Goal: Communication & Community: Answer question/provide support

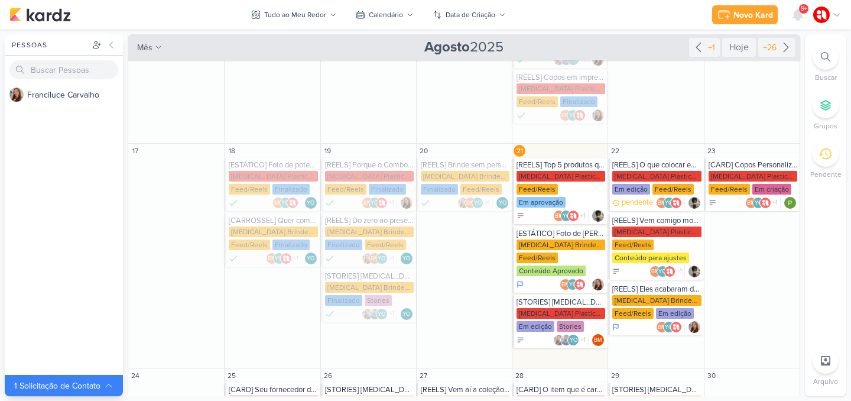
scroll to position [225, 0]
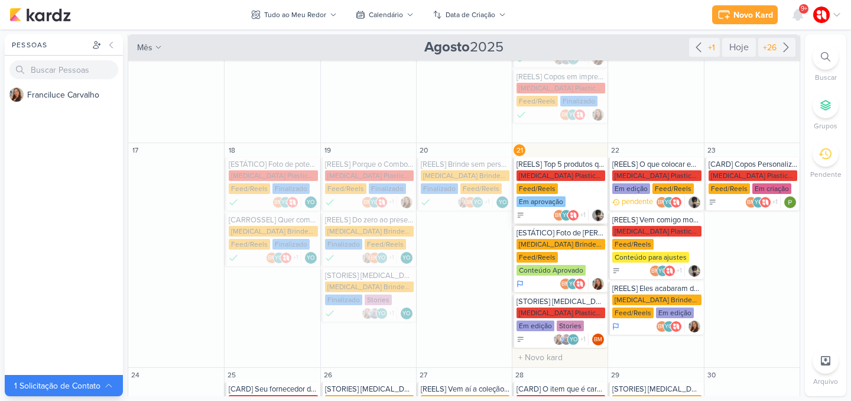
click at [568, 190] on div "[MEDICAL_DATA] Plasticos PJ Feed/Reels Em aprovação" at bounding box center [560, 189] width 89 height 38
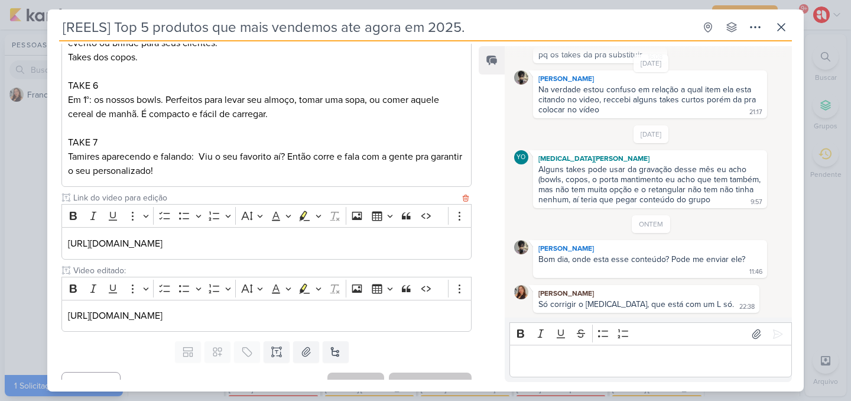
scroll to position [516, 0]
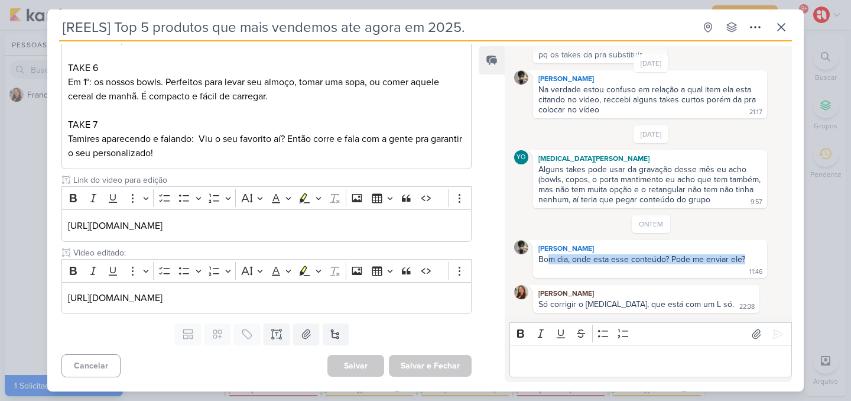
drag, startPoint x: 548, startPoint y: 259, endPoint x: 762, endPoint y: 259, distance: 213.9
click at [762, 259] on div "[PERSON_NAME] Bom dia, onde esta esse conteúdo? Pode me enviar ele? 11:46 11:46" at bounding box center [650, 259] width 234 height 38
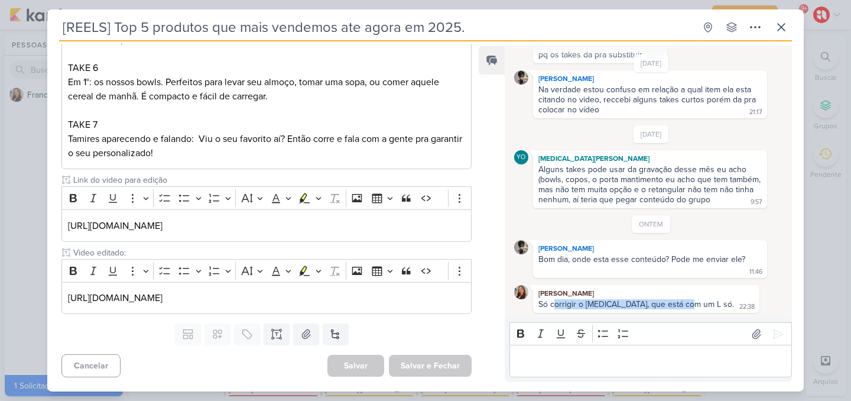
drag, startPoint x: 554, startPoint y: 307, endPoint x: 685, endPoint y: 305, distance: 131.2
click at [685, 305] on div "Só corrigir o [MEDICAL_DATA], que está com um L só." at bounding box center [636, 304] width 196 height 10
drag, startPoint x: 66, startPoint y: 298, endPoint x: 466, endPoint y: 297, distance: 400.0
click at [466, 297] on div "[URL][DOMAIN_NAME]" at bounding box center [266, 298] width 410 height 32
copy p "[URL][DOMAIN_NAME]"
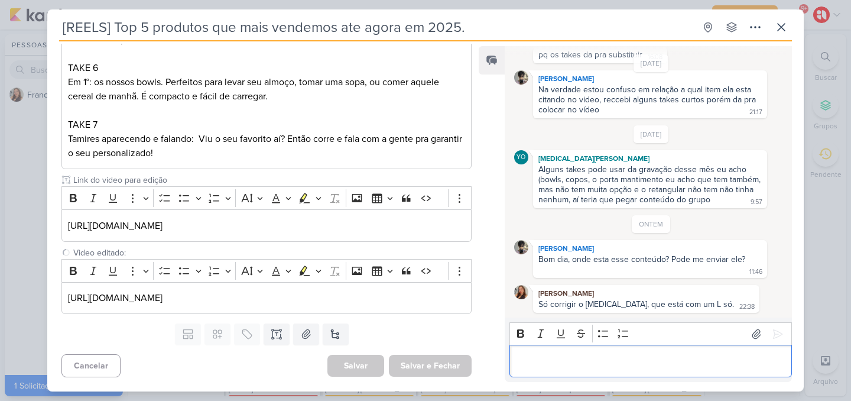
click at [586, 357] on p "Editor editing area: main" at bounding box center [650, 361] width 270 height 14
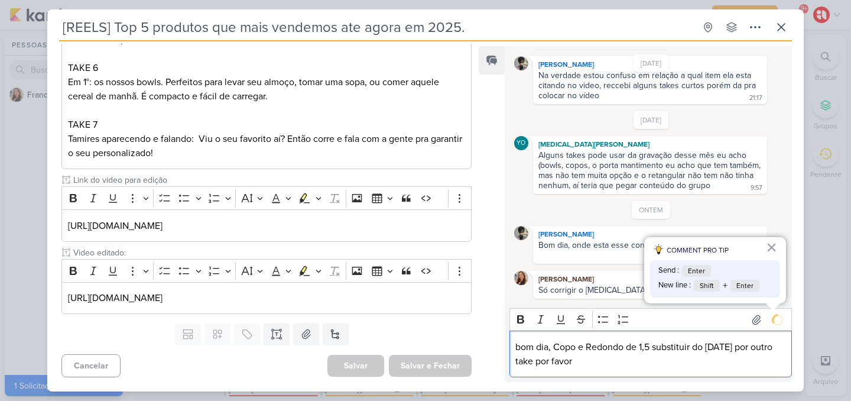
scroll to position [681, 0]
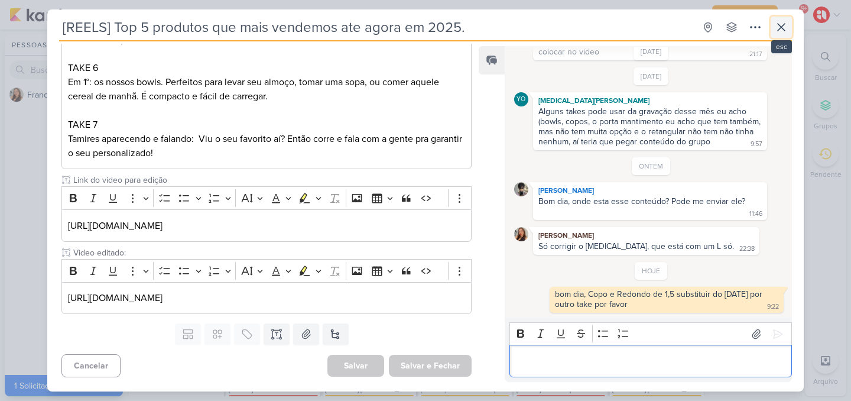
click at [784, 30] on icon at bounding box center [781, 27] width 7 height 7
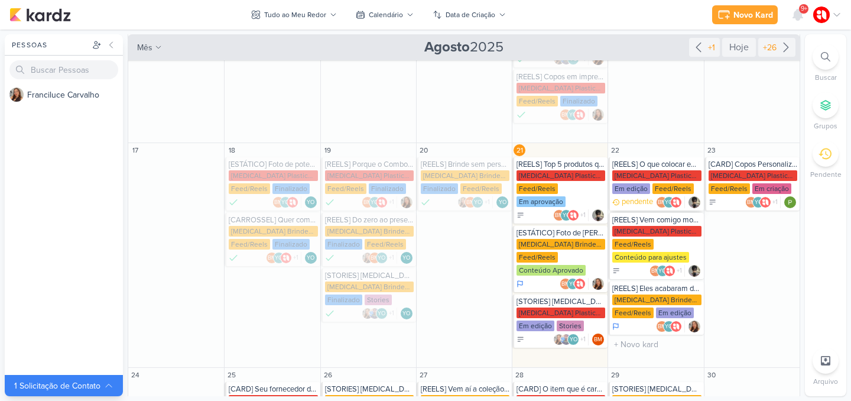
click at [681, 167] on div "[REELS] O que colocar em um presente corporativo?" at bounding box center [656, 164] width 89 height 9
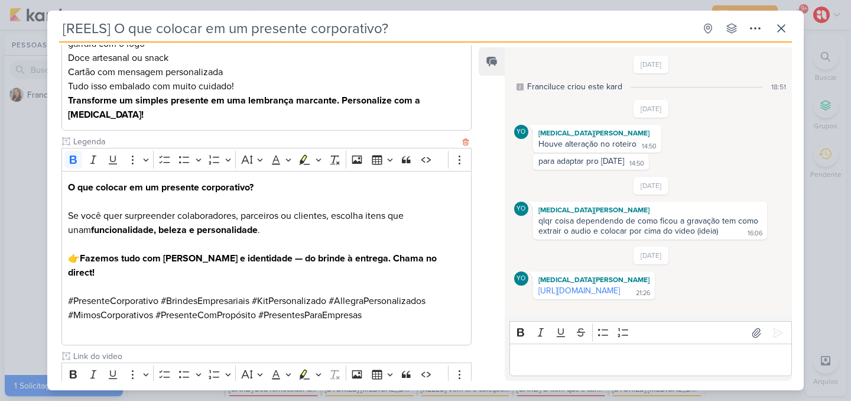
scroll to position [316, 0]
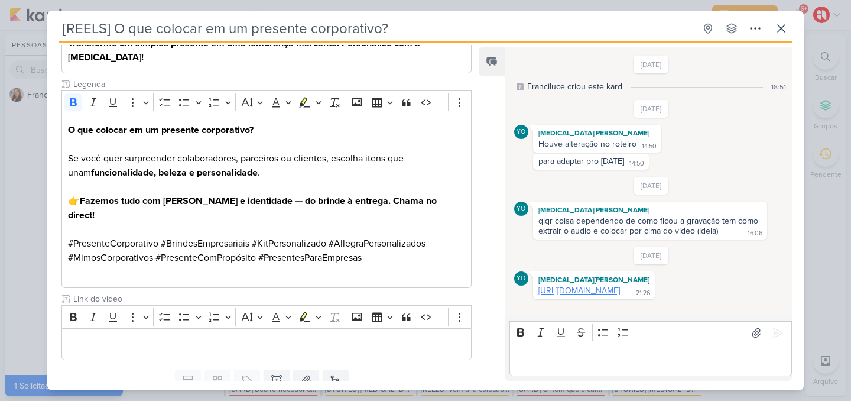
click at [570, 295] on link "[URL][DOMAIN_NAME]" at bounding box center [579, 290] width 82 height 10
click at [791, 33] on button at bounding box center [781, 28] width 21 height 21
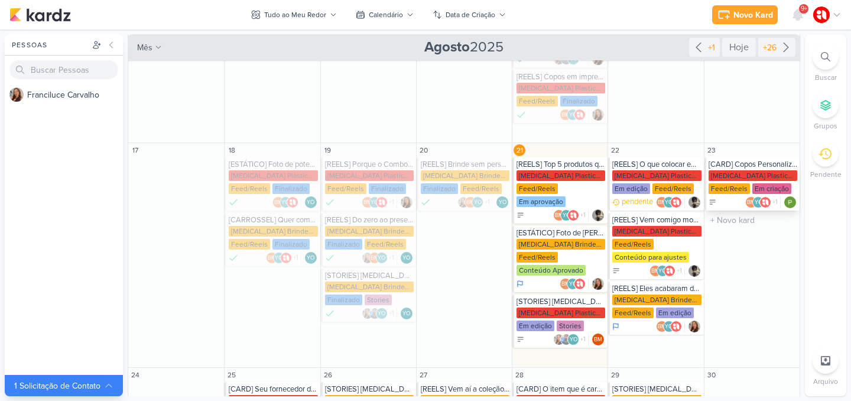
click at [758, 169] on div "[CARD] Copos Personalizados em 1 cor [MEDICAL_DATA] Plasticos PJ Feed/Reels Em …" at bounding box center [751, 183] width 95 height 53
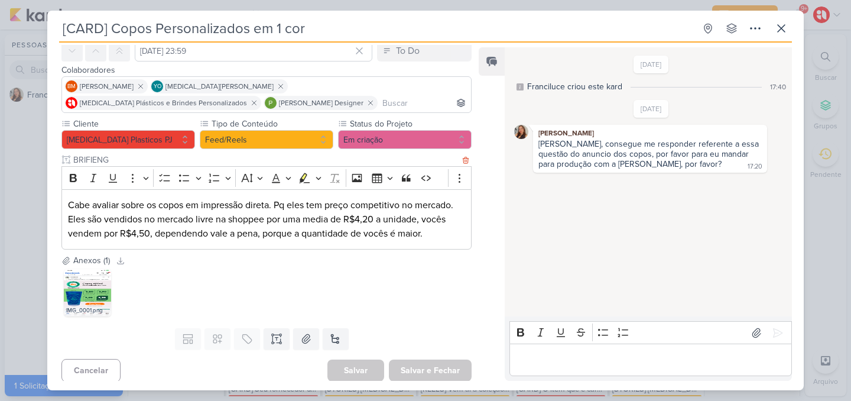
scroll to position [58, 0]
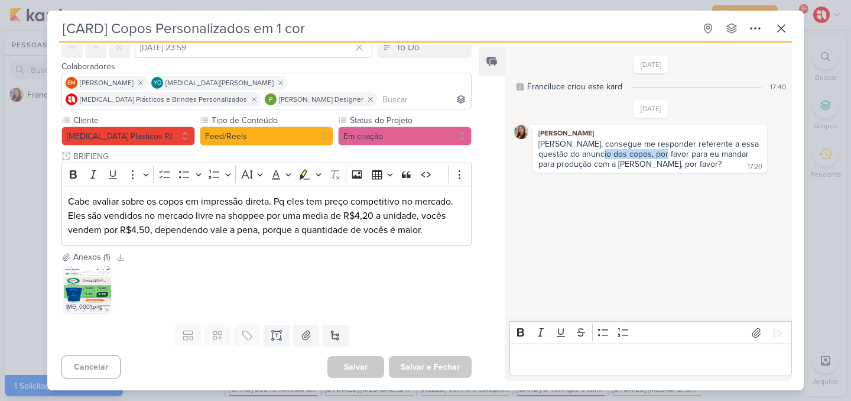
drag, startPoint x: 592, startPoint y: 153, endPoint x: 655, endPoint y: 151, distance: 62.7
click at [655, 151] on div "[PERSON_NAME], consegue me responder referente a essa questão do anuncio dos co…" at bounding box center [649, 154] width 223 height 30
drag, startPoint x: 681, startPoint y: 155, endPoint x: 735, endPoint y: 151, distance: 54.0
click at [735, 151] on div "[PERSON_NAME], consegue me responder referente a essa questão do anuncio dos co…" at bounding box center [649, 154] width 229 height 31
drag, startPoint x: 565, startPoint y: 167, endPoint x: 663, endPoint y: 165, distance: 98.1
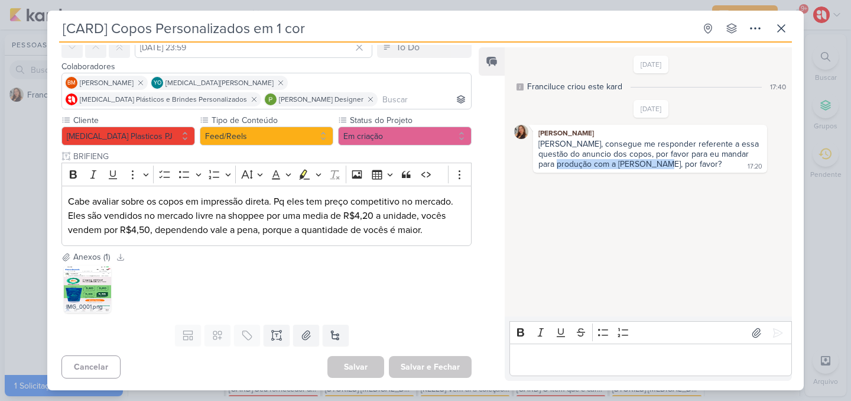
click at [663, 165] on div "[PERSON_NAME], consegue me responder referente a essa questão do anuncio dos co…" at bounding box center [649, 154] width 223 height 30
click at [677, 163] on div "[PERSON_NAME], consegue me responder referente a essa questão do anuncio dos co…" at bounding box center [649, 154] width 229 height 31
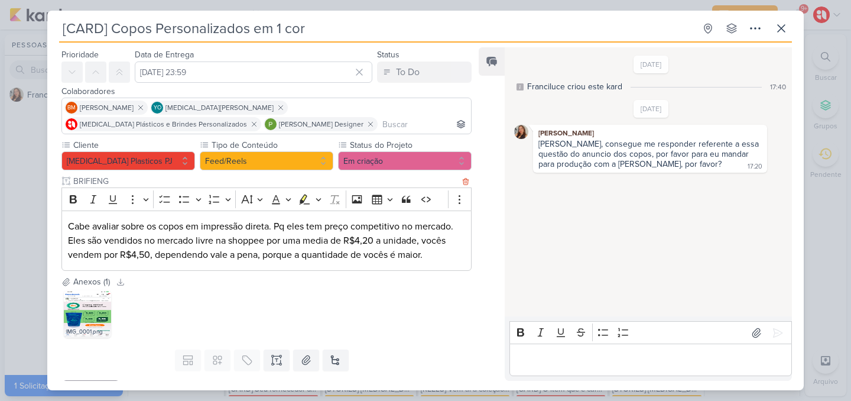
scroll to position [12, 0]
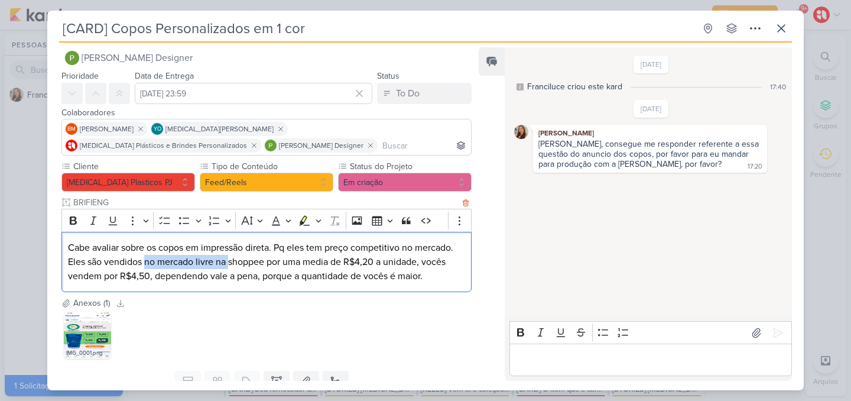
drag, startPoint x: 145, startPoint y: 256, endPoint x: 202, endPoint y: 256, distance: 57.3
click at [222, 259] on p "Cabe avaliar sobre os copos em impressão direta. Pq eles tem preço competitivo …" at bounding box center [266, 261] width 397 height 43
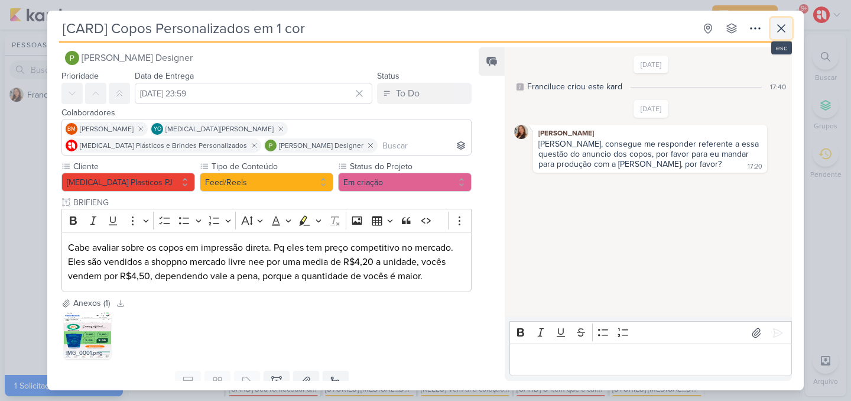
click at [776, 25] on icon at bounding box center [781, 28] width 14 height 14
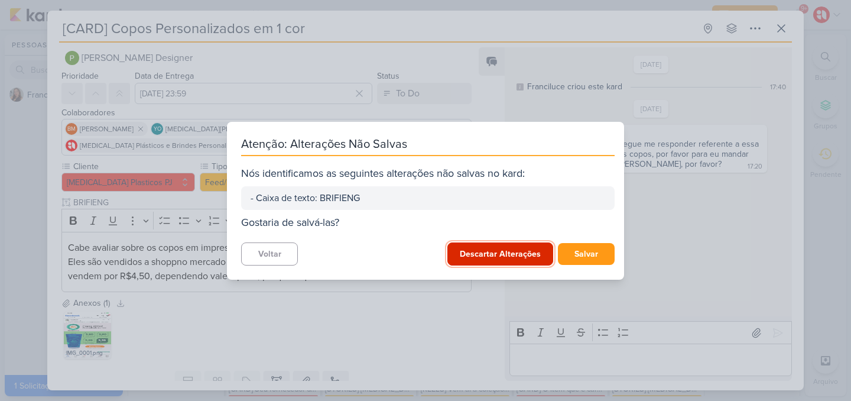
click at [479, 260] on button "Descartar Alterações" at bounding box center [500, 253] width 106 height 23
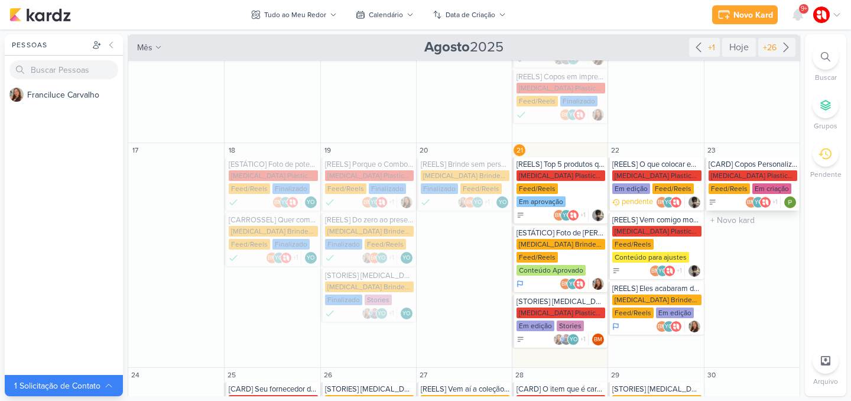
click at [777, 173] on div "[MEDICAL_DATA] Plasticos PJ Feed/Reels Em criação" at bounding box center [752, 182] width 89 height 25
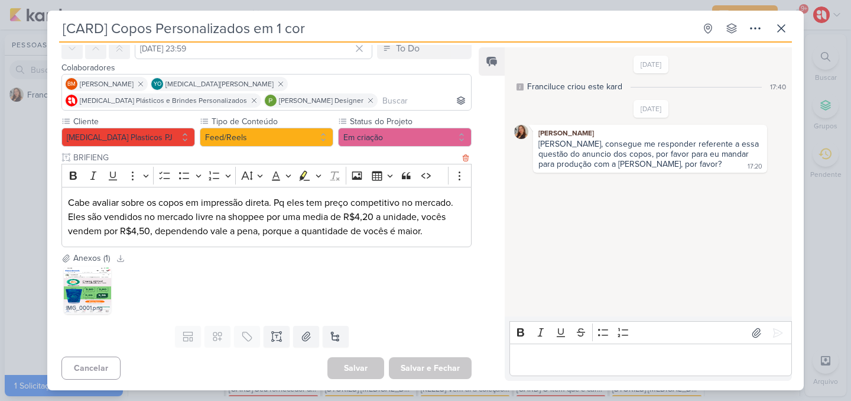
scroll to position [58, 0]
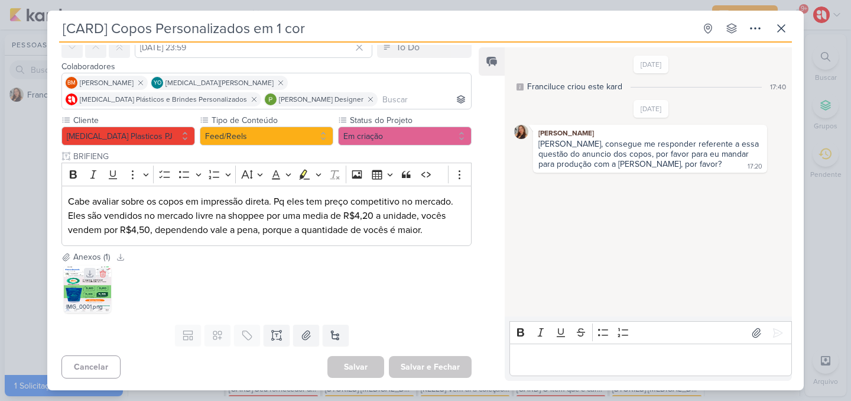
click at [93, 277] on icon at bounding box center [90, 273] width 8 height 8
click at [106, 289] on div "IMG_0001.png" at bounding box center [87, 288] width 47 height 47
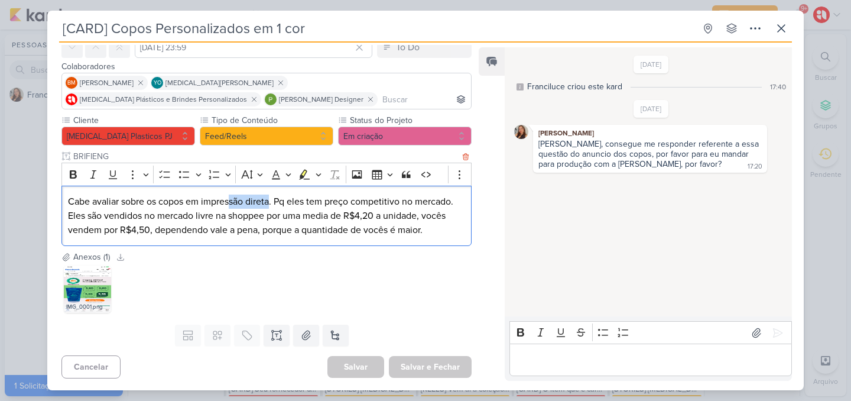
drag, startPoint x: 231, startPoint y: 204, endPoint x: 271, endPoint y: 201, distance: 40.3
click at [271, 201] on p "Cabe avaliar sobre os copos em impressão direta. Pq eles tem preço competitivo …" at bounding box center [266, 215] width 397 height 43
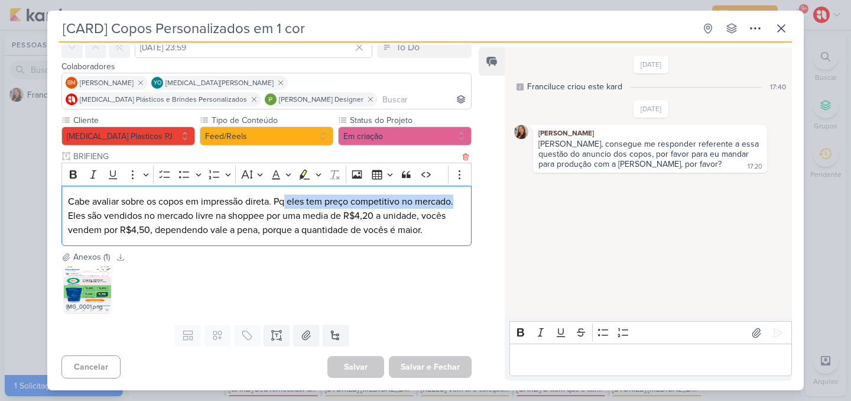
drag, startPoint x: 285, startPoint y: 197, endPoint x: 463, endPoint y: 197, distance: 177.9
click at [463, 197] on div "Cabe avaliar sobre os copos em impressão direta. Pq eles tem preço competitivo …" at bounding box center [266, 216] width 410 height 61
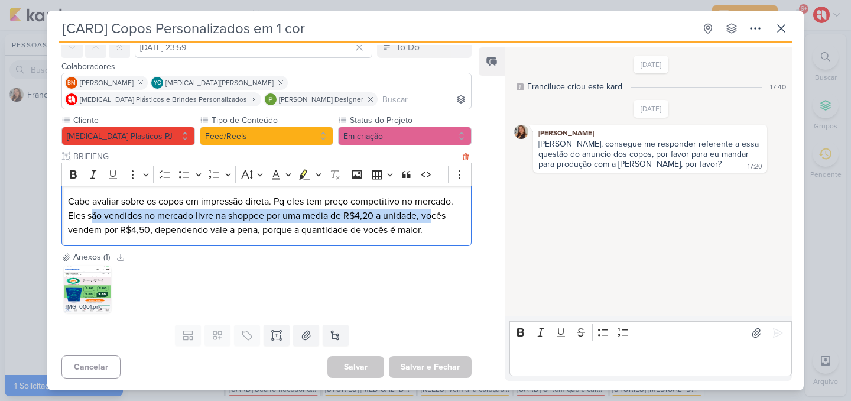
drag, startPoint x: 91, startPoint y: 219, endPoint x: 433, endPoint y: 217, distance: 342.1
click at [433, 217] on p "Cabe avaliar sobre os copos em impressão direta. Pq eles tem preço competitivo …" at bounding box center [266, 215] width 397 height 43
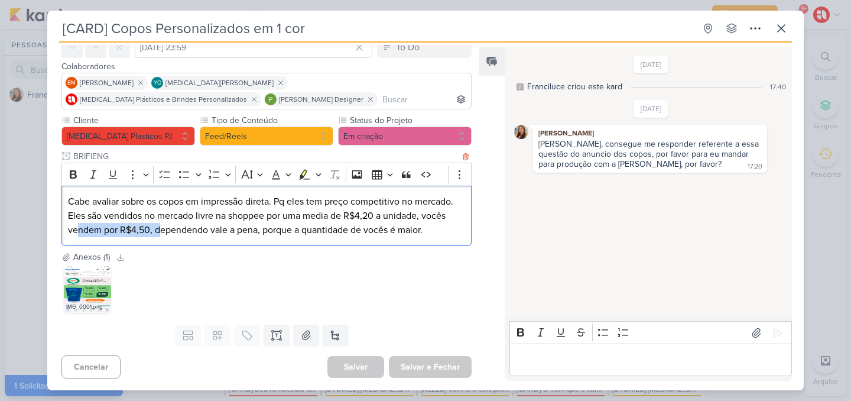
drag, startPoint x: 78, startPoint y: 232, endPoint x: 162, endPoint y: 232, distance: 83.9
click at [162, 232] on p "Cabe avaliar sobre os copos em impressão direta. Pq eles tem preço competitivo …" at bounding box center [266, 215] width 397 height 43
drag, startPoint x: 181, startPoint y: 232, endPoint x: 289, endPoint y: 231, distance: 107.5
click at [266, 232] on p "Cabe avaliar sobre os copos em impressão direta. Pq eles tem preço competitivo …" at bounding box center [266, 215] width 397 height 43
drag, startPoint x: 289, startPoint y: 231, endPoint x: 420, endPoint y: 232, distance: 130.6
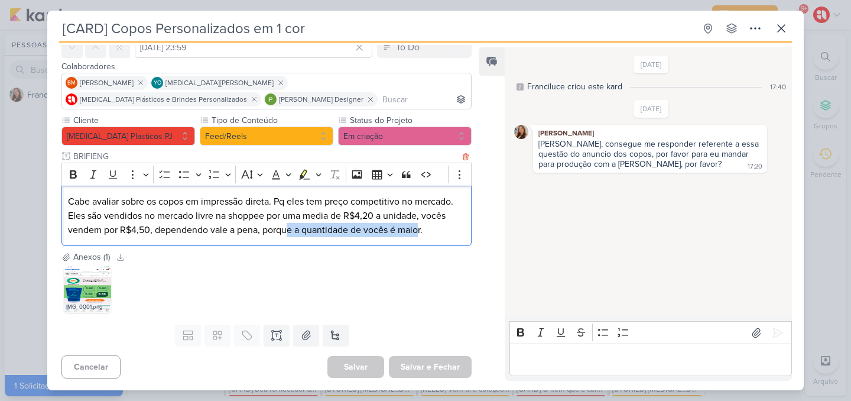
click at [418, 232] on p "Cabe avaliar sobre os copos em impressão direta. Pq eles tem preço competitivo …" at bounding box center [266, 215] width 397 height 43
click at [604, 136] on div "[PERSON_NAME]" at bounding box center [649, 133] width 229 height 12
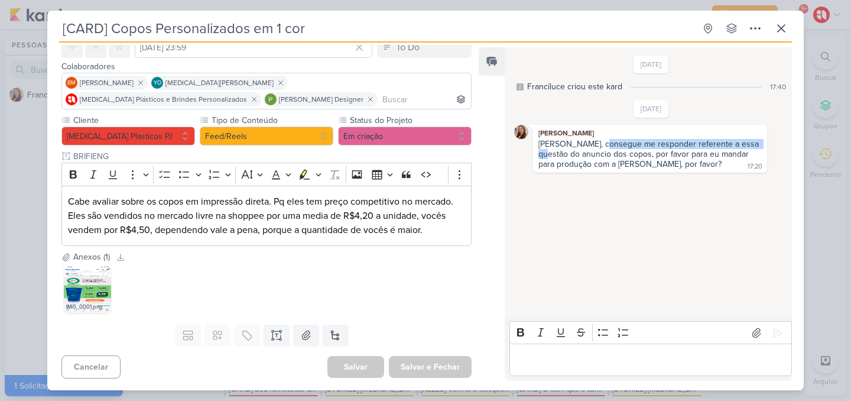
drag, startPoint x: 600, startPoint y: 145, endPoint x: 769, endPoint y: 141, distance: 168.4
click at [769, 141] on div "[PERSON_NAME] [PERSON_NAME], consegue me responder referente a essa questão do …" at bounding box center [651, 149] width 274 height 48
drag, startPoint x: 577, startPoint y: 155, endPoint x: 685, endPoint y: 155, distance: 108.1
click at [685, 155] on div "[PERSON_NAME], consegue me responder referente a essa questão do anuncio dos co…" at bounding box center [649, 154] width 223 height 30
drag, startPoint x: 596, startPoint y: 167, endPoint x: 630, endPoint y: 167, distance: 33.7
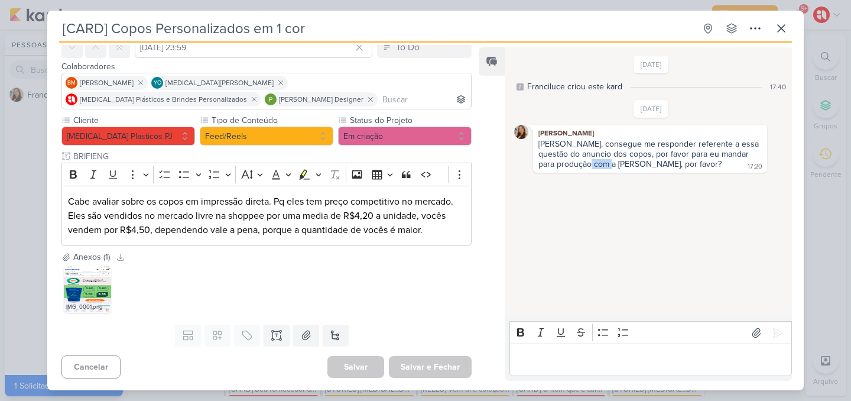
click at [625, 167] on div "[PERSON_NAME], consegue me responder referente a essa questão do anuncio dos co…" at bounding box center [649, 154] width 223 height 30
